Goal: Navigation & Orientation: Find specific page/section

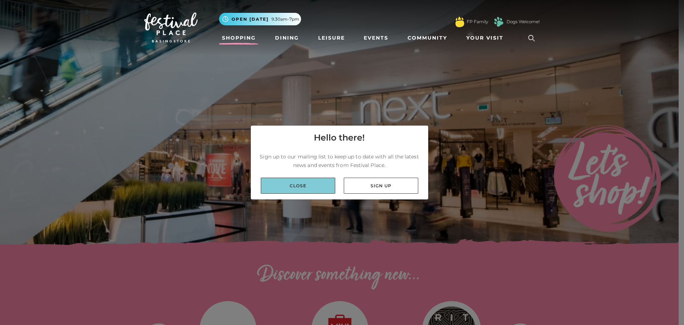
click at [321, 184] on link "Close" at bounding box center [298, 186] width 75 height 16
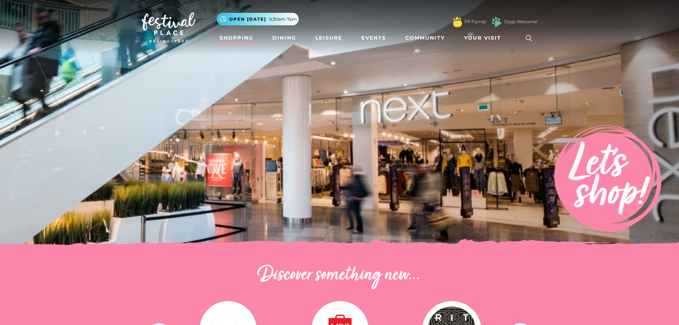
click at [243, 39] on link "Shopping" at bounding box center [237, 37] width 40 height 13
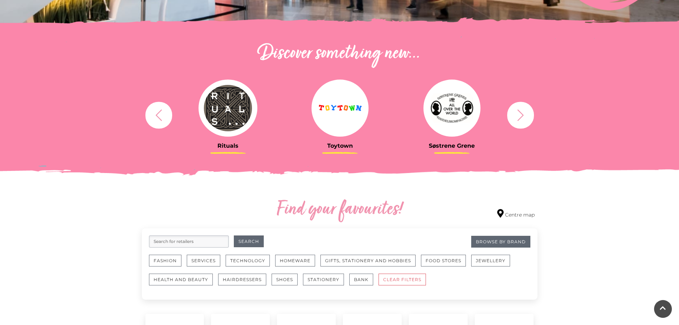
scroll to position [321, 0]
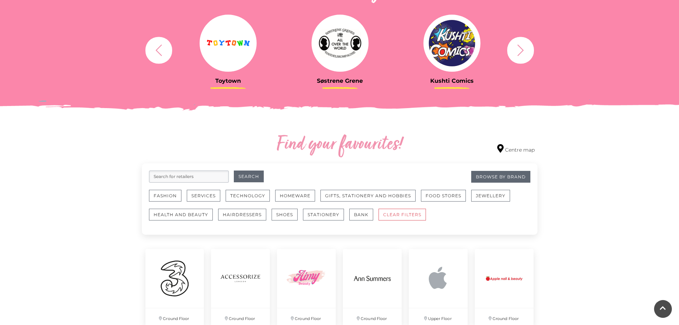
scroll to position [285, 0]
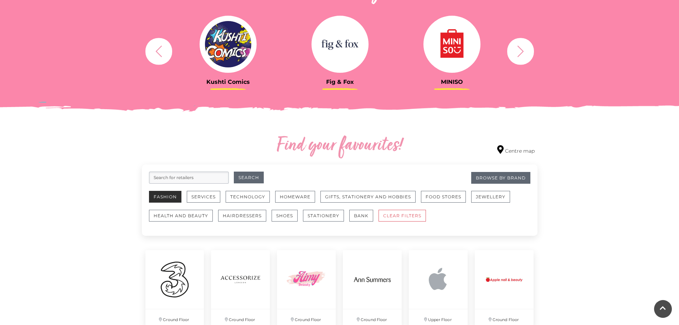
click at [163, 195] on button "Fashion" at bounding box center [165, 197] width 32 height 12
click at [280, 214] on button "Shoes" at bounding box center [285, 216] width 26 height 12
